Goal: Task Accomplishment & Management: Manage account settings

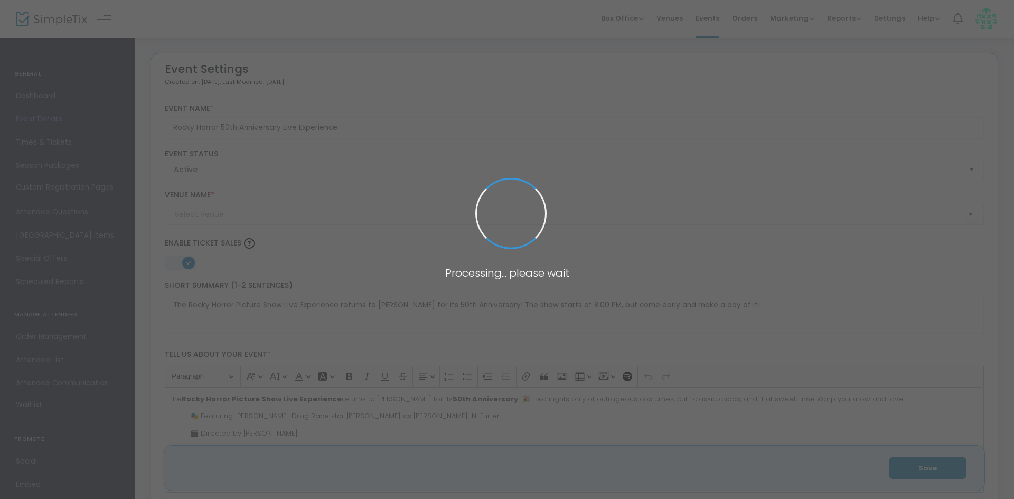
type input "The Sound Garden at [PERSON_NAME][GEOGRAPHIC_DATA]"
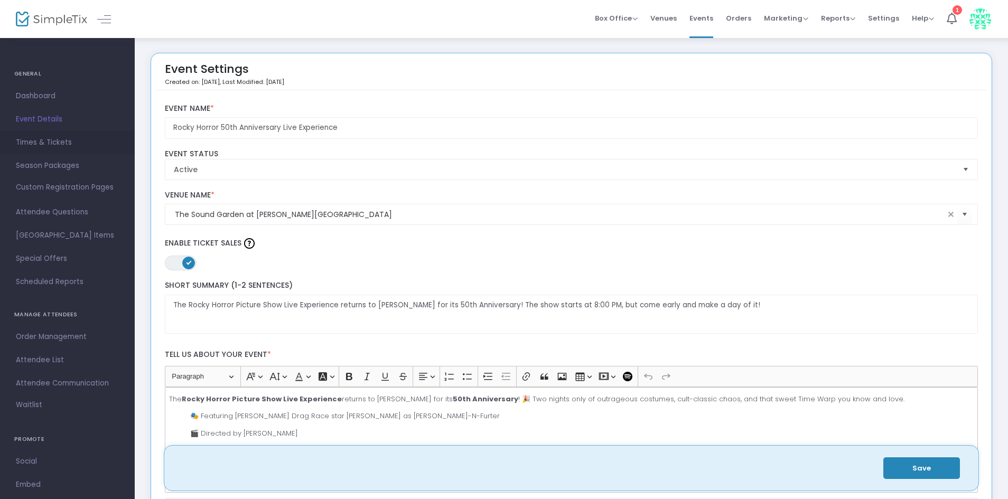
click at [50, 143] on span "Times & Tickets" at bounding box center [67, 143] width 103 height 14
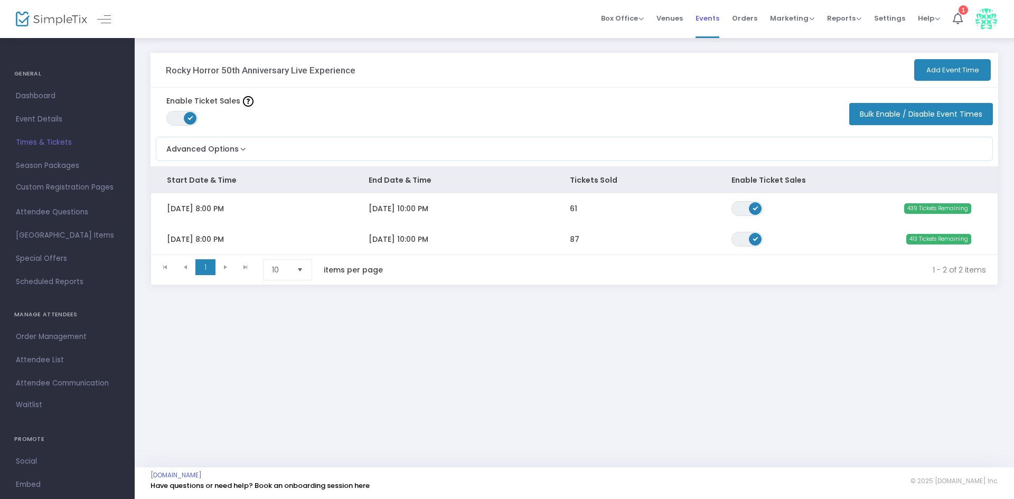
click at [714, 16] on span "Events" at bounding box center [708, 18] width 24 height 27
